Goal: Navigation & Orientation: Find specific page/section

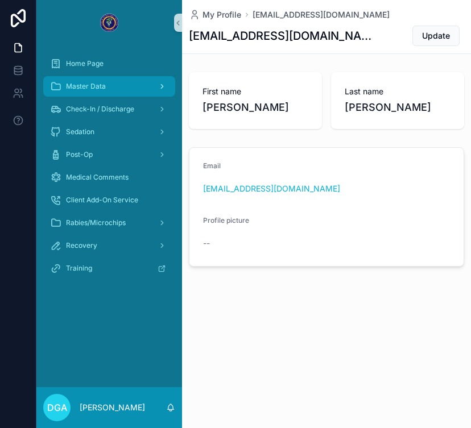
click at [110, 86] on div "Master Data" at bounding box center [109, 86] width 118 height 18
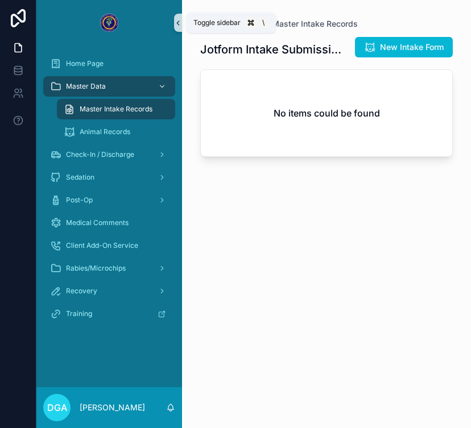
click at [176, 20] on icon "scrollable content" at bounding box center [178, 23] width 8 height 9
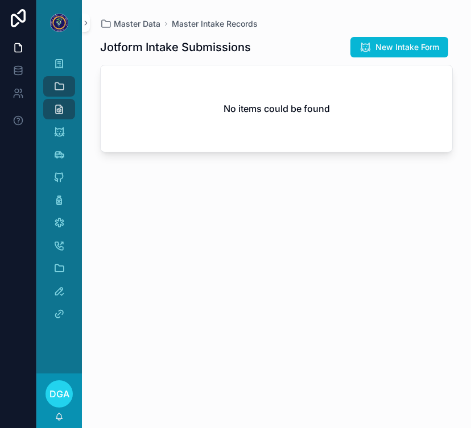
click at [212, 144] on div "No items could be found" at bounding box center [276, 108] width 351 height 86
click at [248, 113] on h2 "No items could be found" at bounding box center [277, 109] width 106 height 14
click at [15, 62] on link at bounding box center [18, 70] width 36 height 23
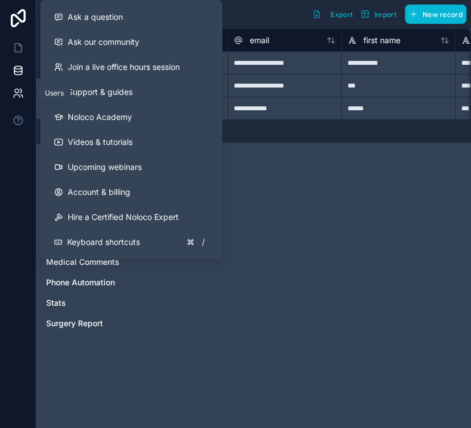
click at [19, 94] on icon at bounding box center [18, 93] width 11 height 11
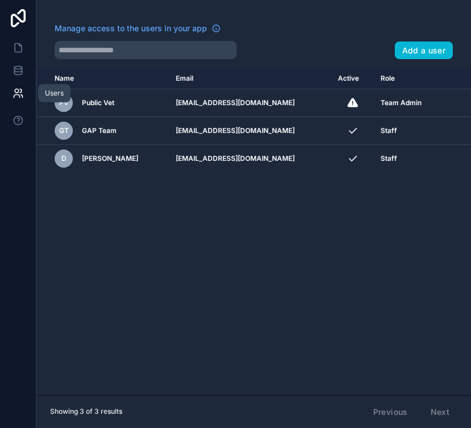
click at [19, 94] on icon at bounding box center [18, 93] width 11 height 11
click at [21, 68] on icon at bounding box center [17, 70] width 7 height 5
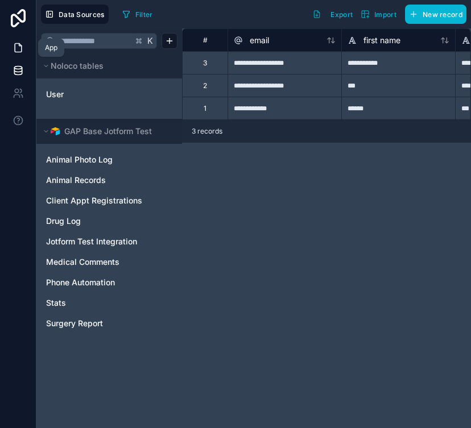
click at [23, 46] on icon at bounding box center [18, 47] width 11 height 11
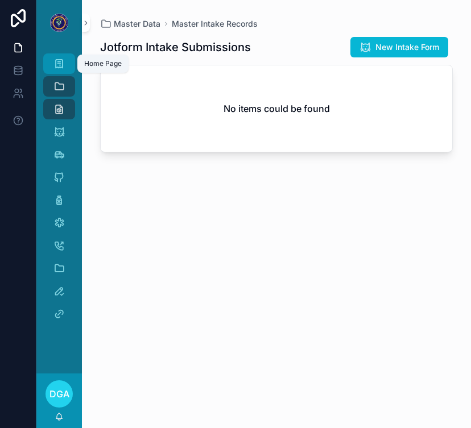
click at [63, 64] on icon "scrollable content" at bounding box center [58, 63] width 11 height 11
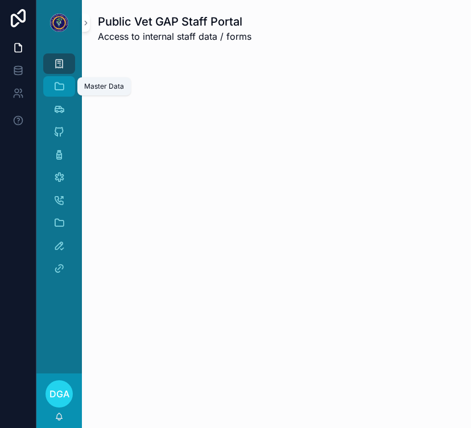
click at [59, 88] on icon "scrollable content" at bounding box center [58, 86] width 11 height 11
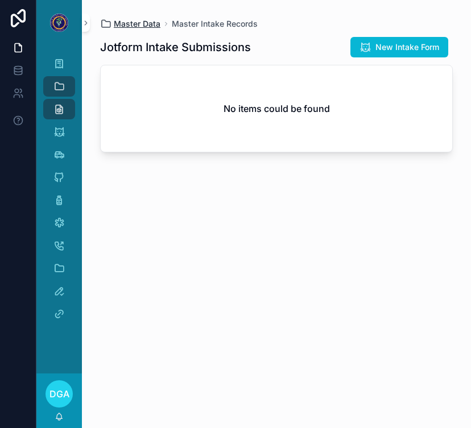
click at [140, 22] on span "Master Data" at bounding box center [137, 23] width 47 height 11
